Goal: Download file/media

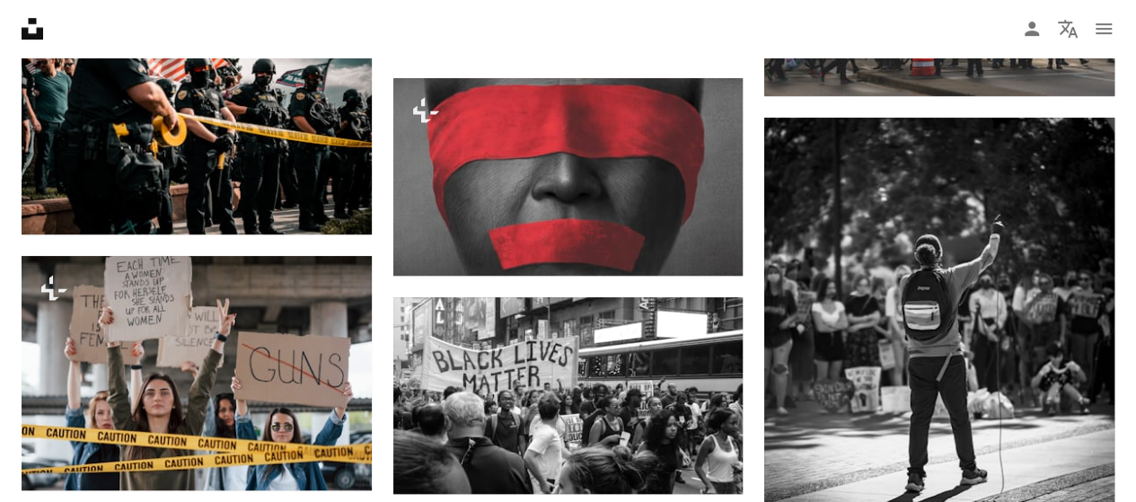
scroll to position [7327, 0]
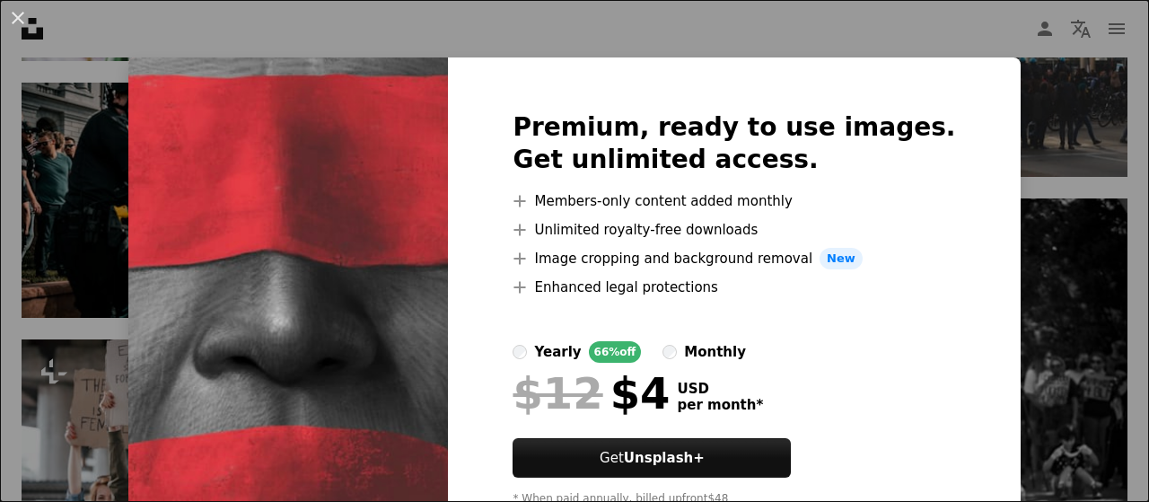
click at [1029, 101] on div "An X shape Premium, ready to use images. Get unlimited access. A plus sign Memb…" at bounding box center [574, 251] width 1149 height 502
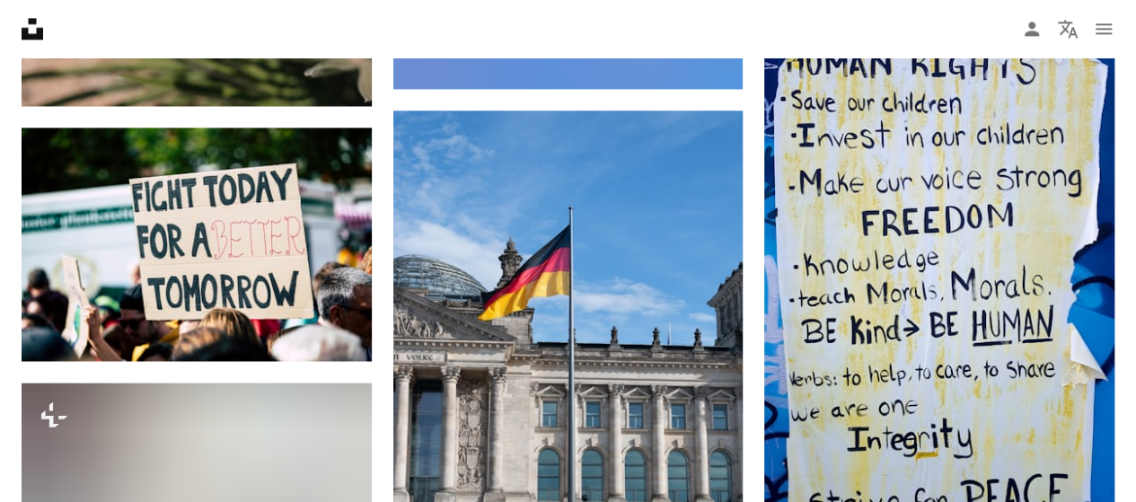
scroll to position [11529, 0]
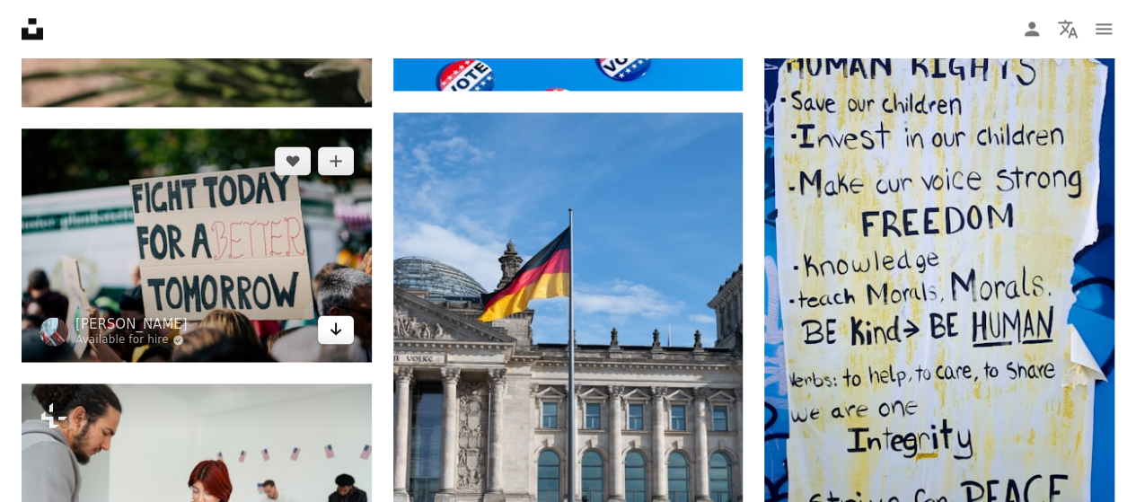
click at [329, 331] on icon "Arrow pointing down" at bounding box center [336, 329] width 14 height 22
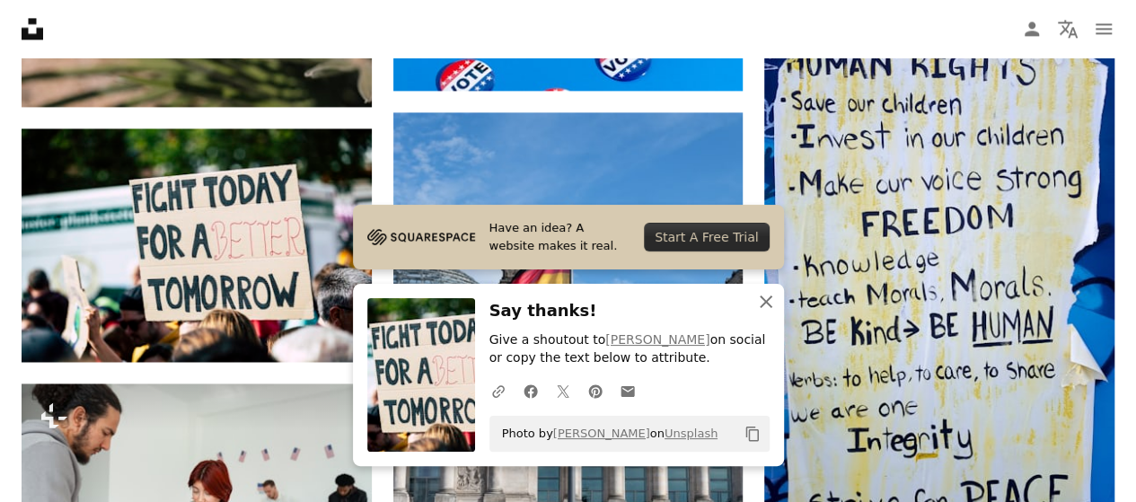
click at [772, 310] on icon "An X shape" at bounding box center [766, 302] width 22 height 22
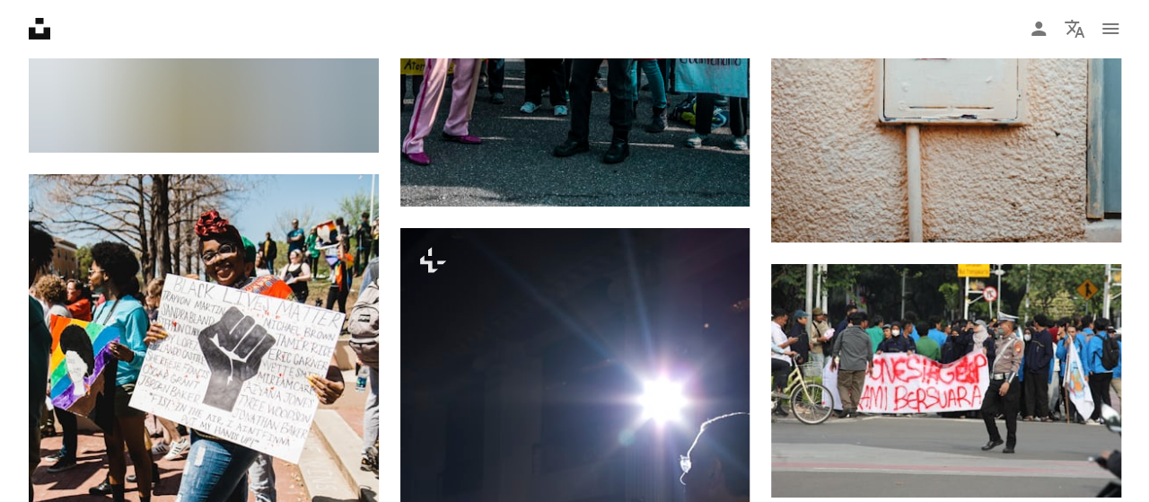
scroll to position [13505, 0]
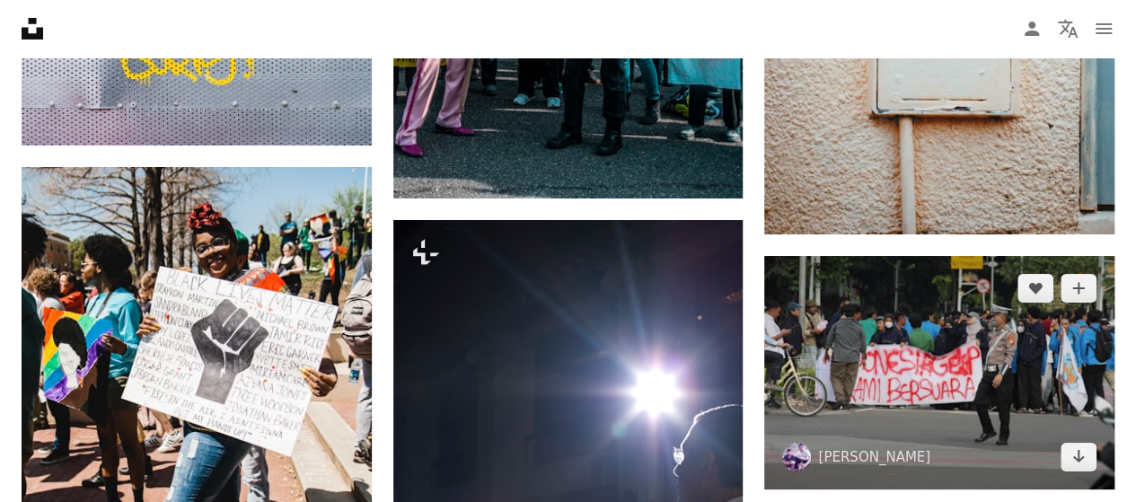
click at [974, 374] on img at bounding box center [939, 372] width 350 height 233
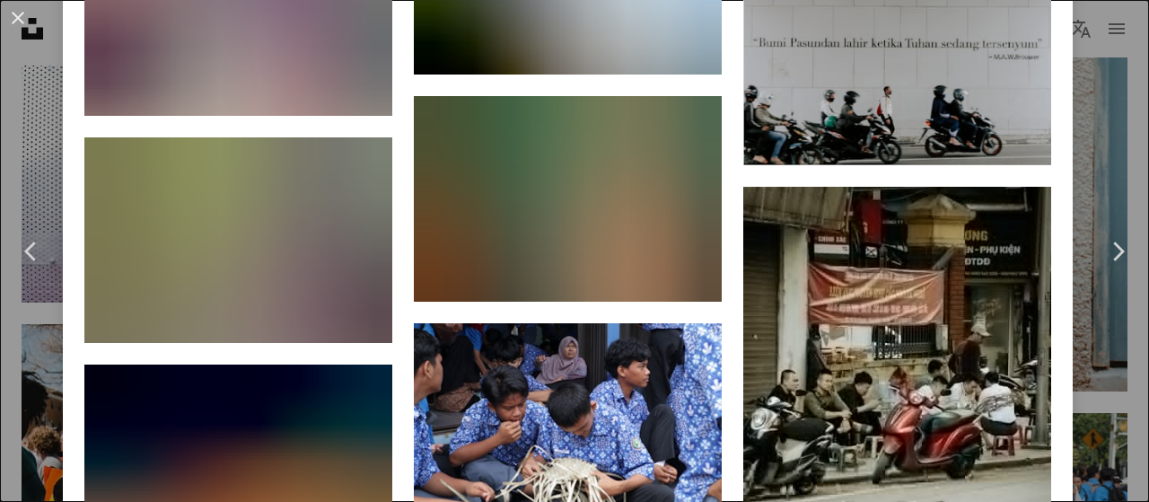
scroll to position [8692, 0]
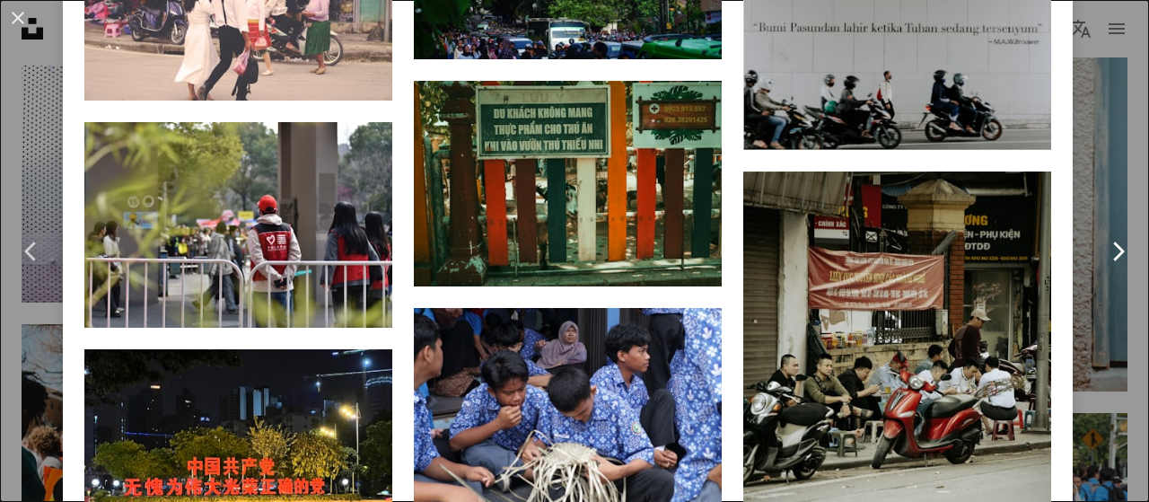
click at [1086, 177] on link "Chevron right" at bounding box center [1117, 251] width 63 height 172
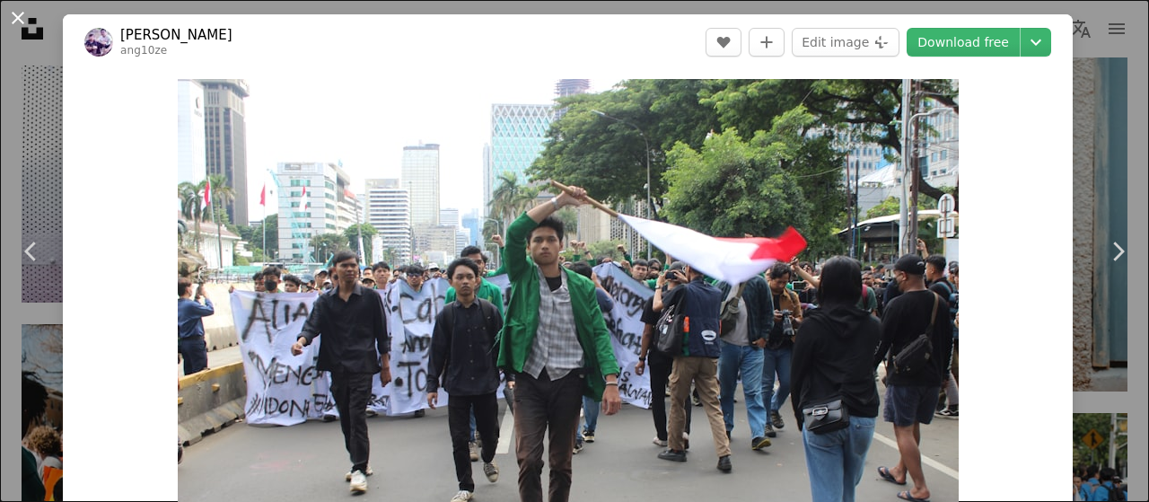
click at [11, 17] on button "An X shape" at bounding box center [18, 18] width 22 height 22
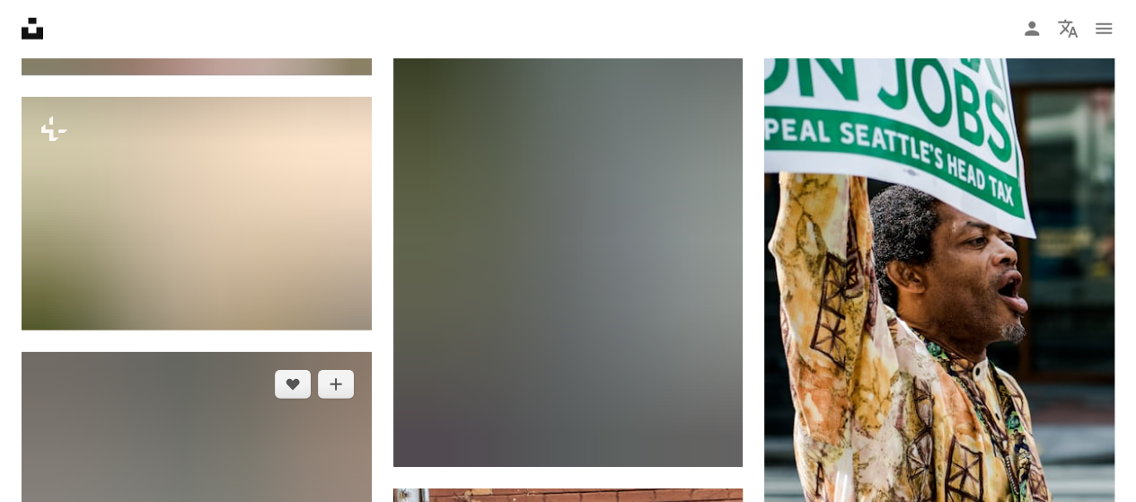
scroll to position [23202, 0]
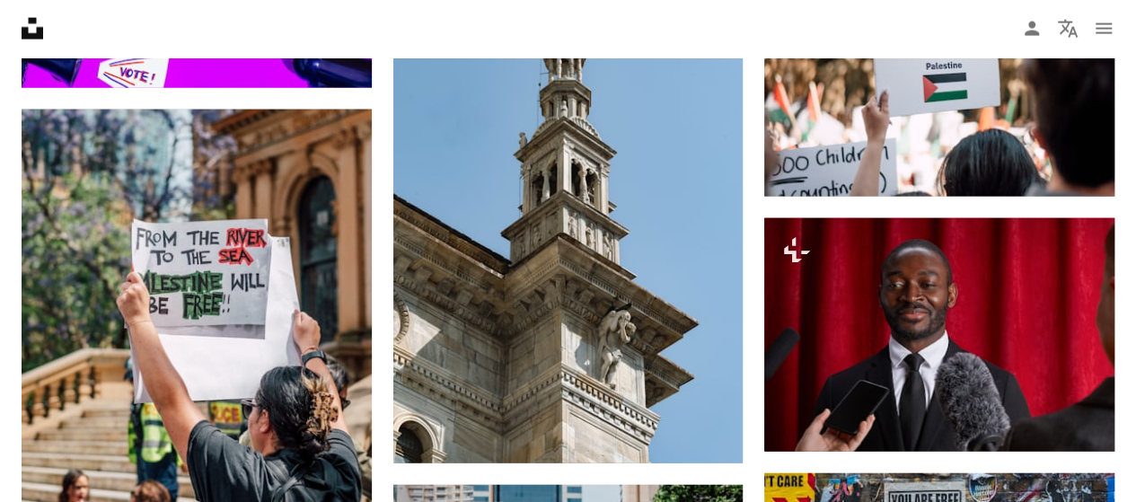
scroll to position [25932, 0]
